Goal: Task Accomplishment & Management: Manage account settings

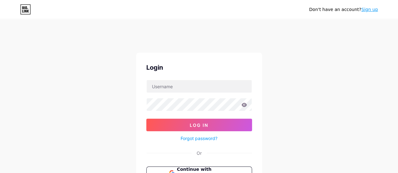
click at [186, 102] on div "Login Log In Forgot password? Or Continue with Google Continue with Facebook Co…" at bounding box center [199, 139] width 126 height 172
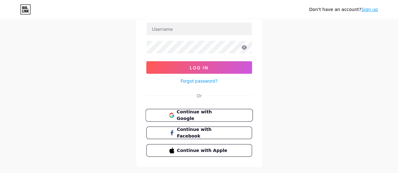
click at [199, 109] on button "Continue with Google" at bounding box center [198, 115] width 107 height 13
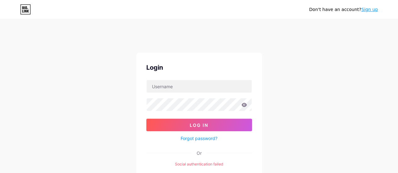
scroll to position [68, 0]
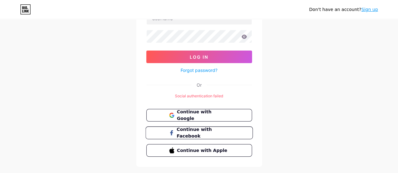
click at [214, 126] on span "Continue with Facebook" at bounding box center [202, 133] width 53 height 14
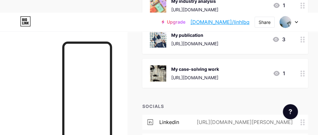
scroll to position [38, 0]
